Goal: Task Accomplishment & Management: Manage account settings

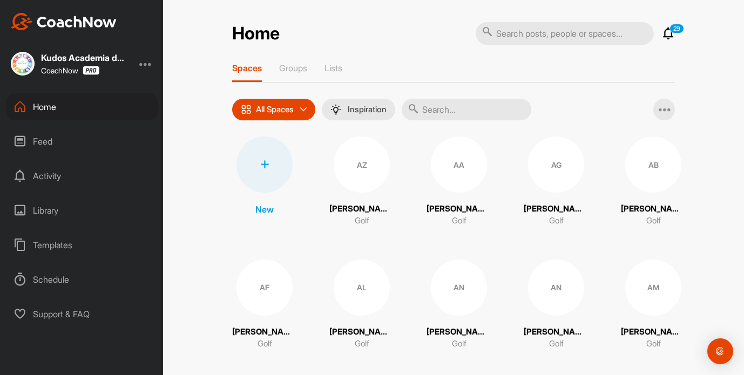
click at [506, 35] on input "text" at bounding box center [565, 33] width 178 height 23
drag, startPoint x: 539, startPoint y: 31, endPoint x: 459, endPoint y: 24, distance: 79.7
click at [462, 25] on div "Home salvador 29 Notifications Invitations [DATE] DL [PERSON_NAME] joined space…" at bounding box center [453, 34] width 443 height 24
type input "[PERSON_NAME]"
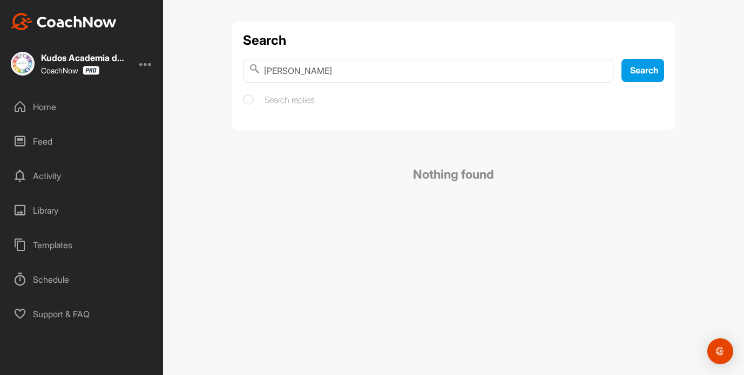
drag, startPoint x: 325, startPoint y: 72, endPoint x: 202, endPoint y: 62, distance: 124.2
click at [206, 62] on div "Search [PERSON_NAME] Search Search replies Nothing found" at bounding box center [453, 187] width 581 height 375
type input "salvador"
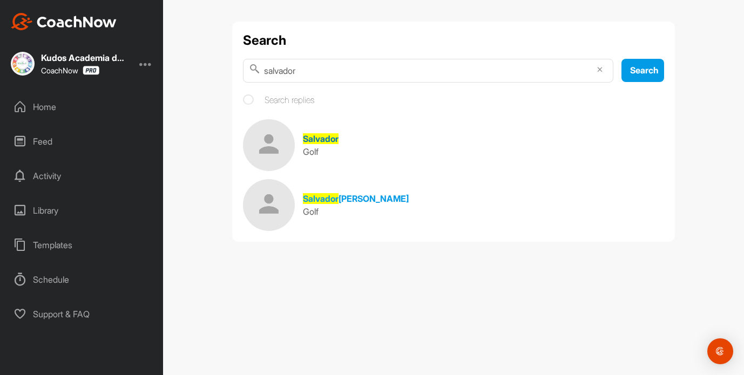
click at [320, 145] on div "Golf" at bounding box center [321, 151] width 36 height 13
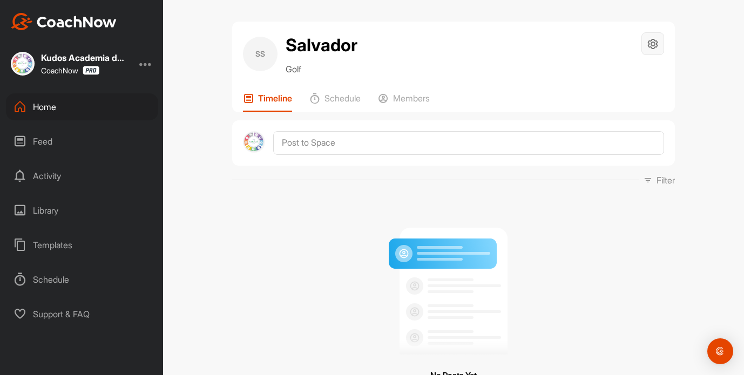
click at [654, 41] on icon at bounding box center [653, 44] width 12 height 12
click at [636, 73] on li "Space Settings" at bounding box center [621, 74] width 88 height 35
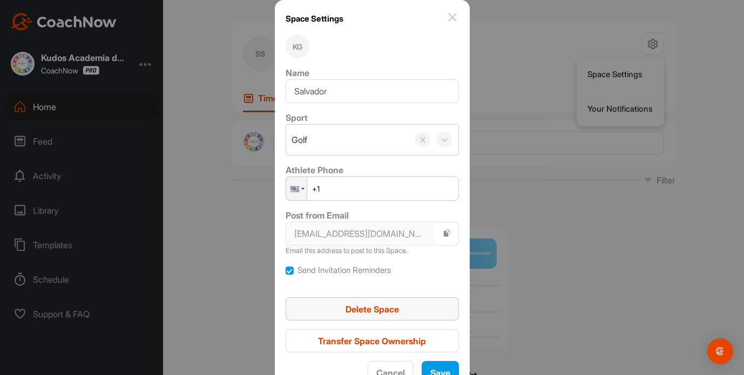
click at [402, 312] on div "Delete Space" at bounding box center [372, 309] width 156 height 13
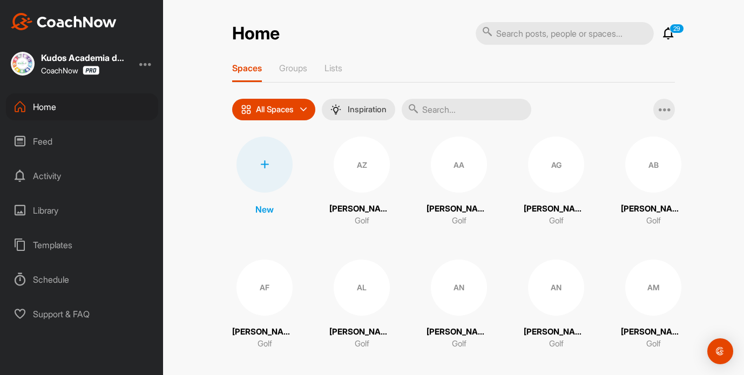
click at [541, 30] on input "text" at bounding box center [565, 33] width 178 height 23
type input "[PERSON_NAME]"
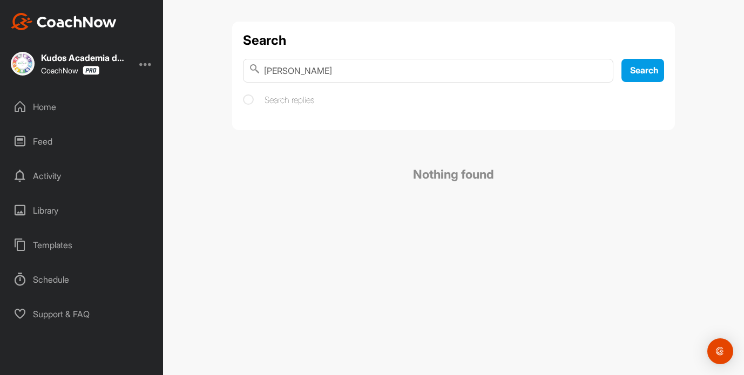
click at [332, 72] on input "[PERSON_NAME]" at bounding box center [428, 71] width 371 height 24
type input "salvador"
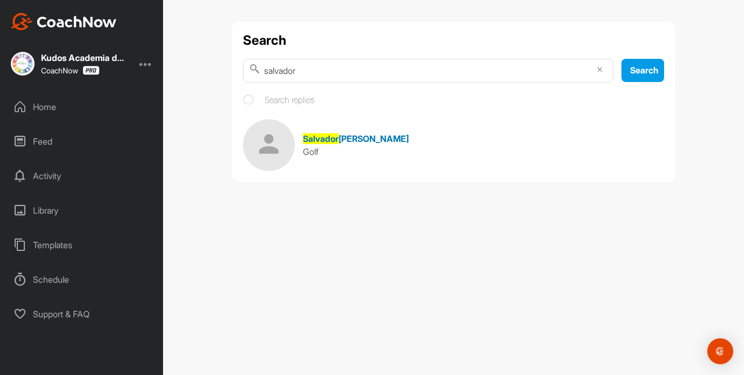
click at [328, 140] on span "Salvador" at bounding box center [321, 138] width 36 height 11
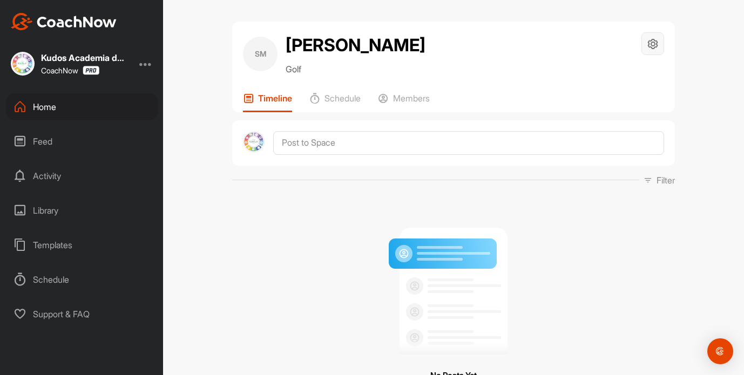
click at [651, 45] on icon at bounding box center [653, 44] width 12 height 12
click at [629, 72] on li "Space Settings" at bounding box center [621, 74] width 88 height 35
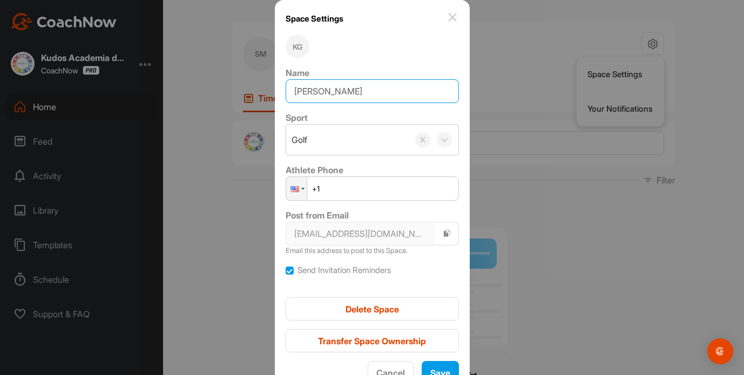
click at [396, 93] on input "[PERSON_NAME]" at bounding box center [372, 91] width 173 height 24
click at [338, 89] on input "[PERSON_NAME]" at bounding box center [372, 91] width 173 height 24
type input "[PERSON_NAME] y [PERSON_NAME]"
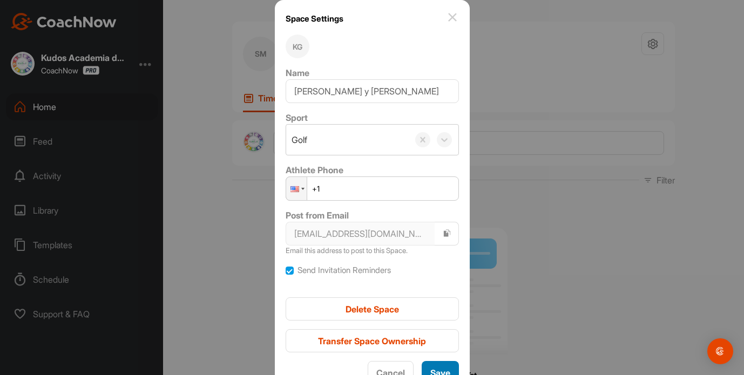
click at [435, 368] on span "Save" at bounding box center [441, 373] width 20 height 11
